Goal: Find specific page/section: Find specific page/section

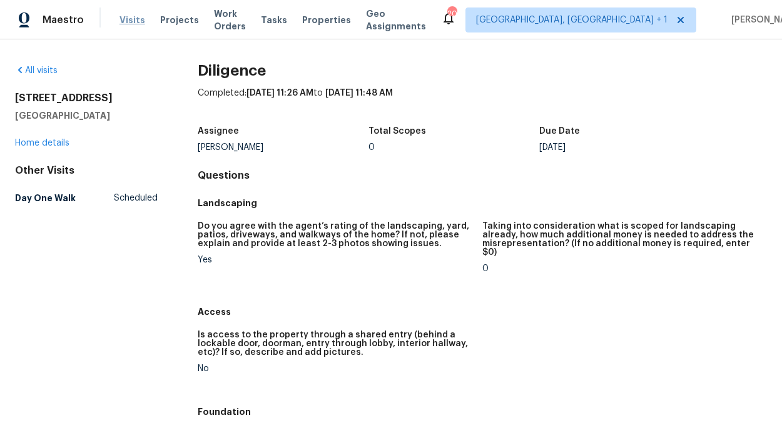
click at [123, 18] on span "Visits" at bounding box center [132, 20] width 26 height 13
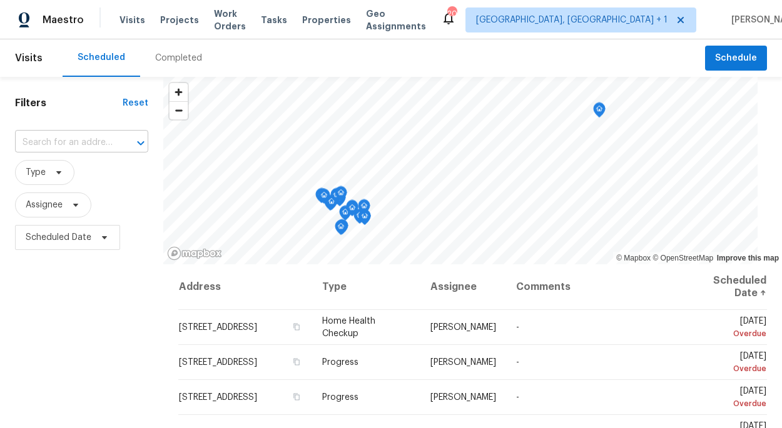
click at [77, 134] on input "text" at bounding box center [64, 142] width 98 height 19
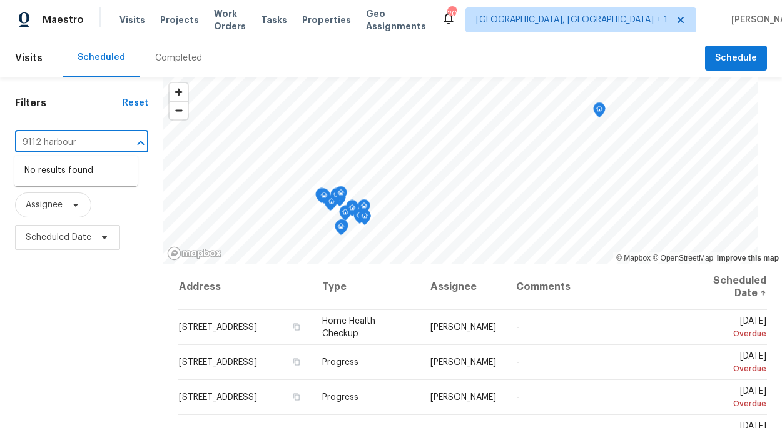
type input "9112 harbour"
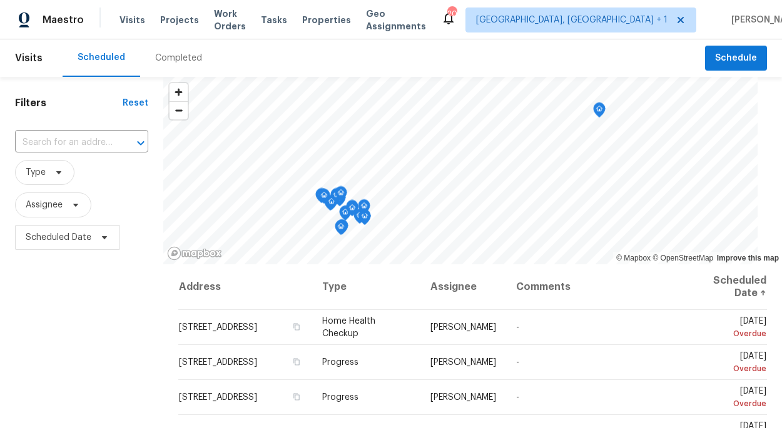
click at [146, 64] on div "Completed" at bounding box center [178, 58] width 77 height 38
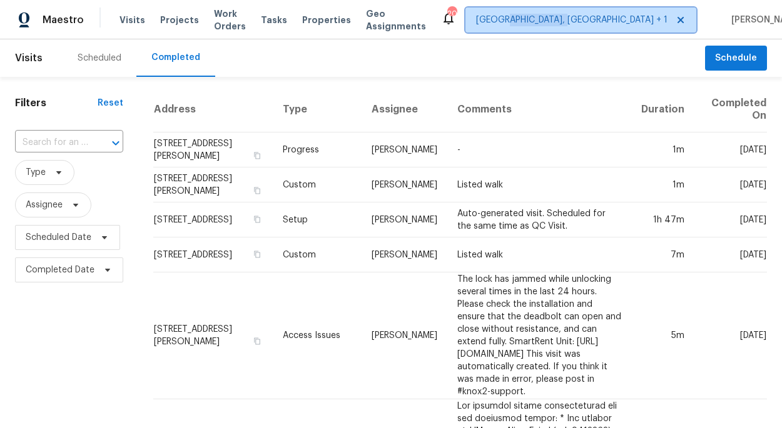
click at [572, 26] on span "[GEOGRAPHIC_DATA], [GEOGRAPHIC_DATA] + 1" at bounding box center [580, 20] width 231 height 25
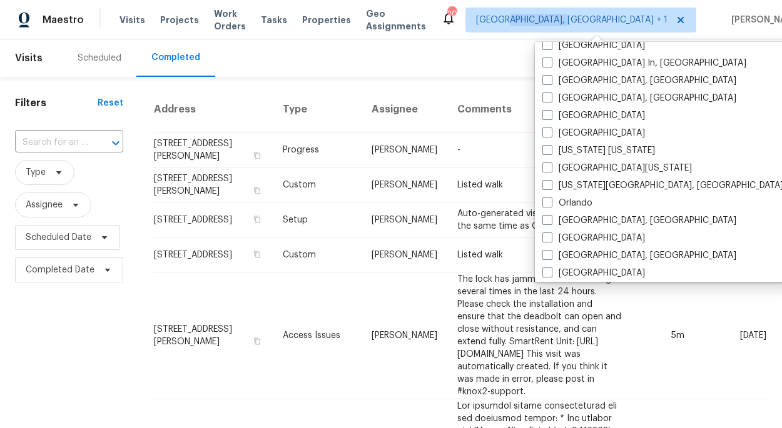
scroll to position [551, 0]
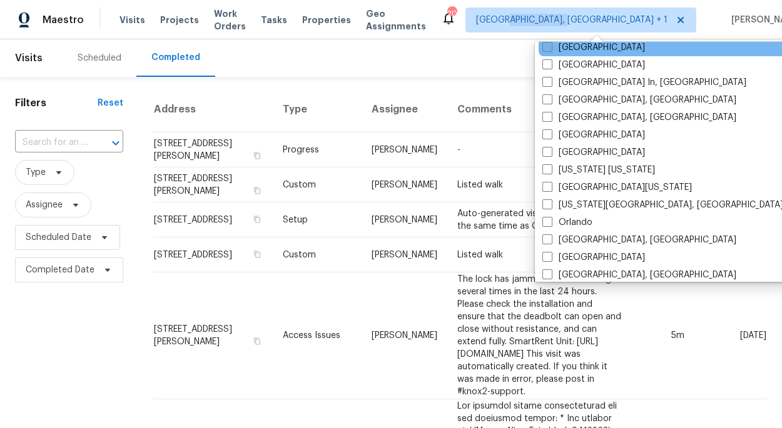
click at [549, 48] on span at bounding box center [547, 47] width 10 height 10
click at [549, 48] on input "[GEOGRAPHIC_DATA]" at bounding box center [546, 45] width 8 height 8
checkbox input "true"
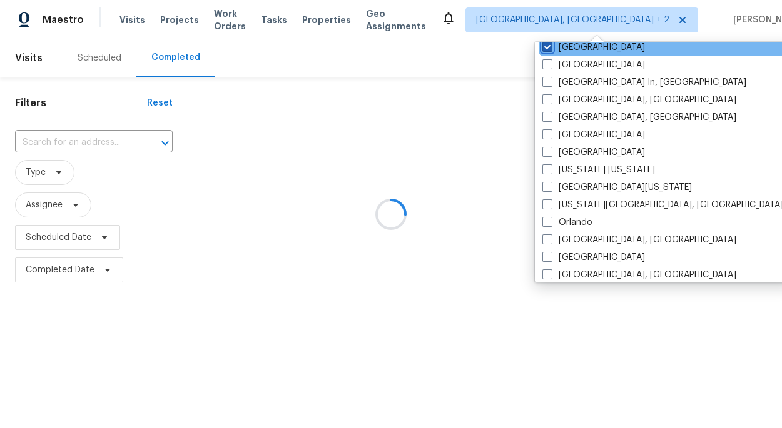
scroll to position [550, 0]
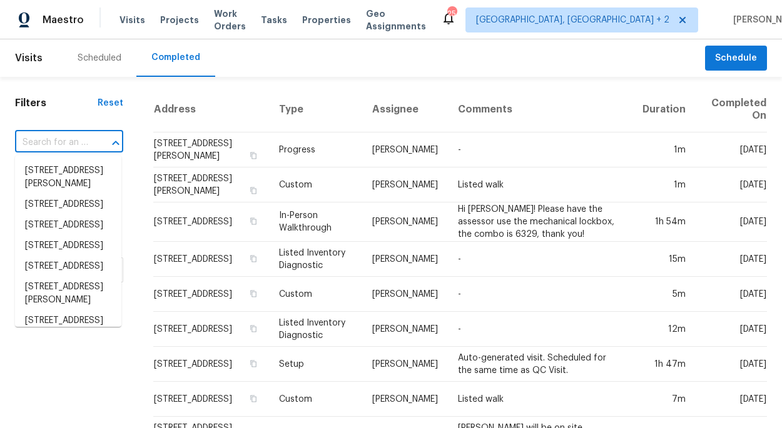
click at [78, 147] on input "text" at bounding box center [51, 142] width 73 height 19
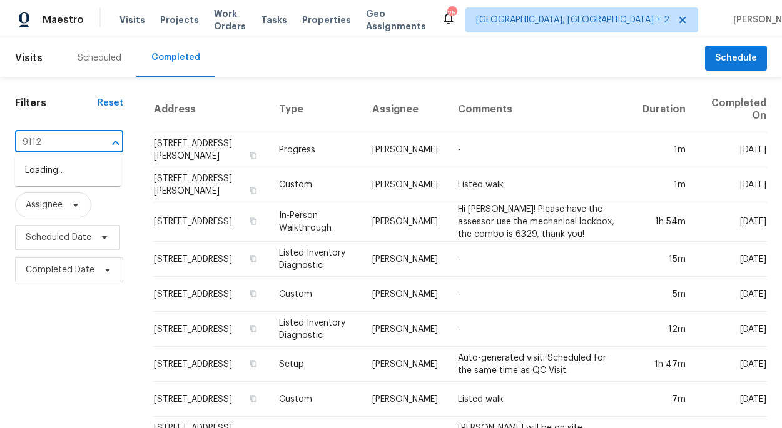
type input "9112"
click at [59, 202] on li "[STREET_ADDRESS]" at bounding box center [68, 191] width 106 height 21
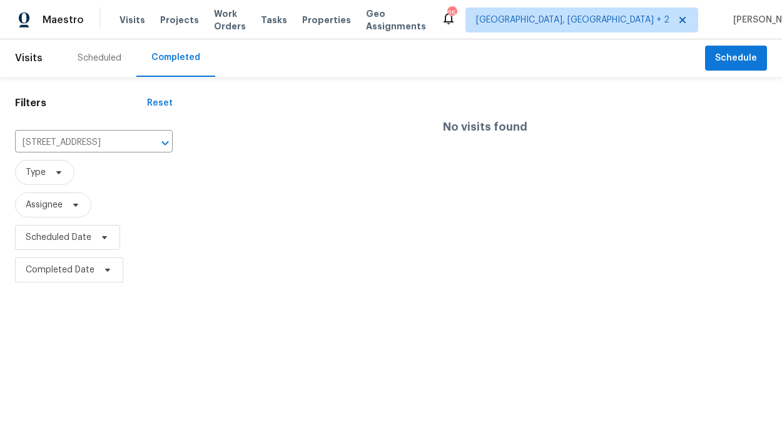
click at [98, 47] on div "Scheduled" at bounding box center [100, 58] width 74 height 38
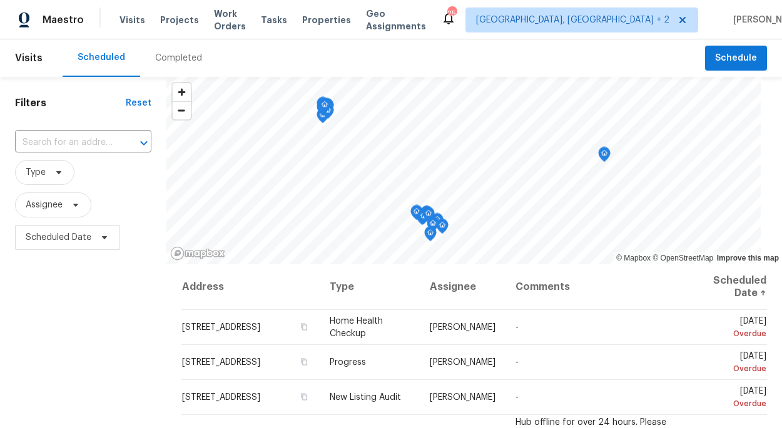
click at [95, 129] on div "​" at bounding box center [83, 142] width 136 height 27
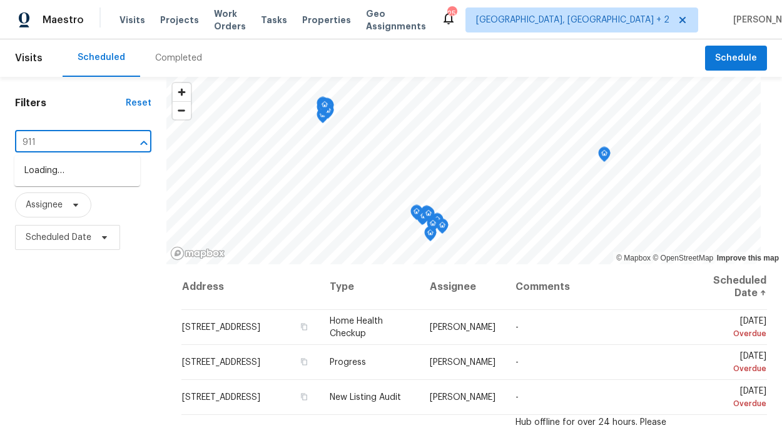
type input "9112"
click at [82, 202] on li "[STREET_ADDRESS]" at bounding box center [77, 191] width 126 height 21
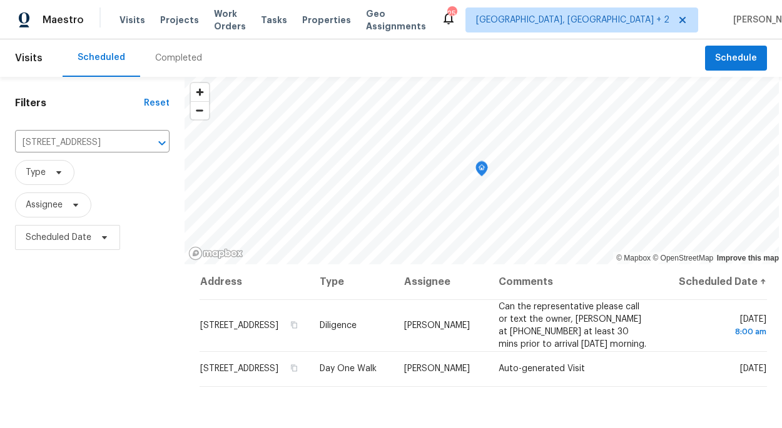
scroll to position [41, 0]
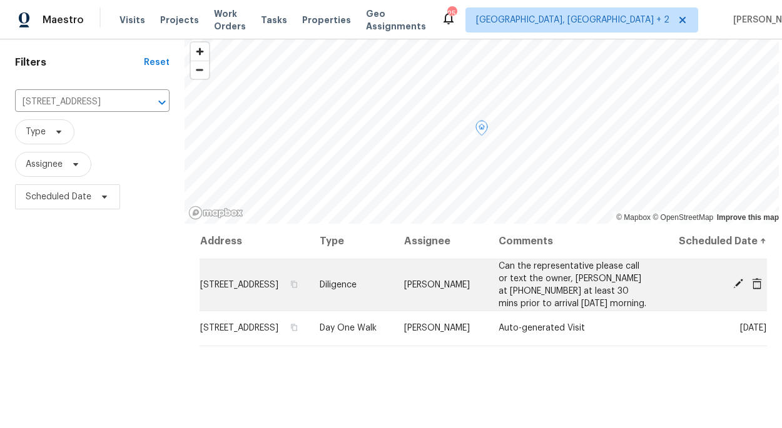
click at [310, 294] on td "[STREET_ADDRESS]" at bounding box center [255, 285] width 110 height 52
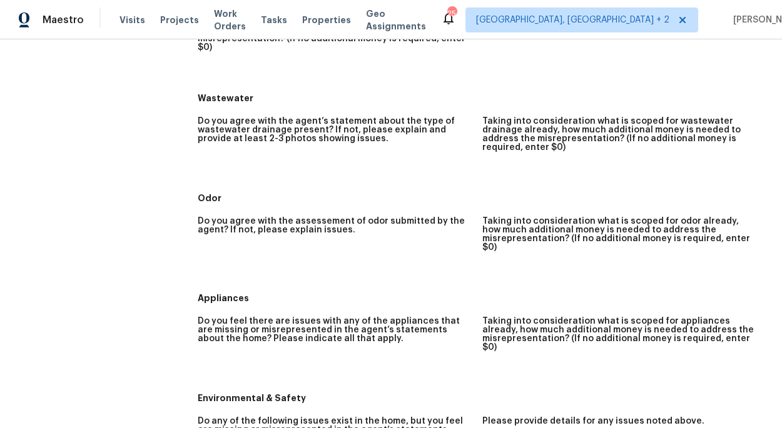
scroll to position [1529, 0]
